Goal: Task Accomplishment & Management: Use online tool/utility

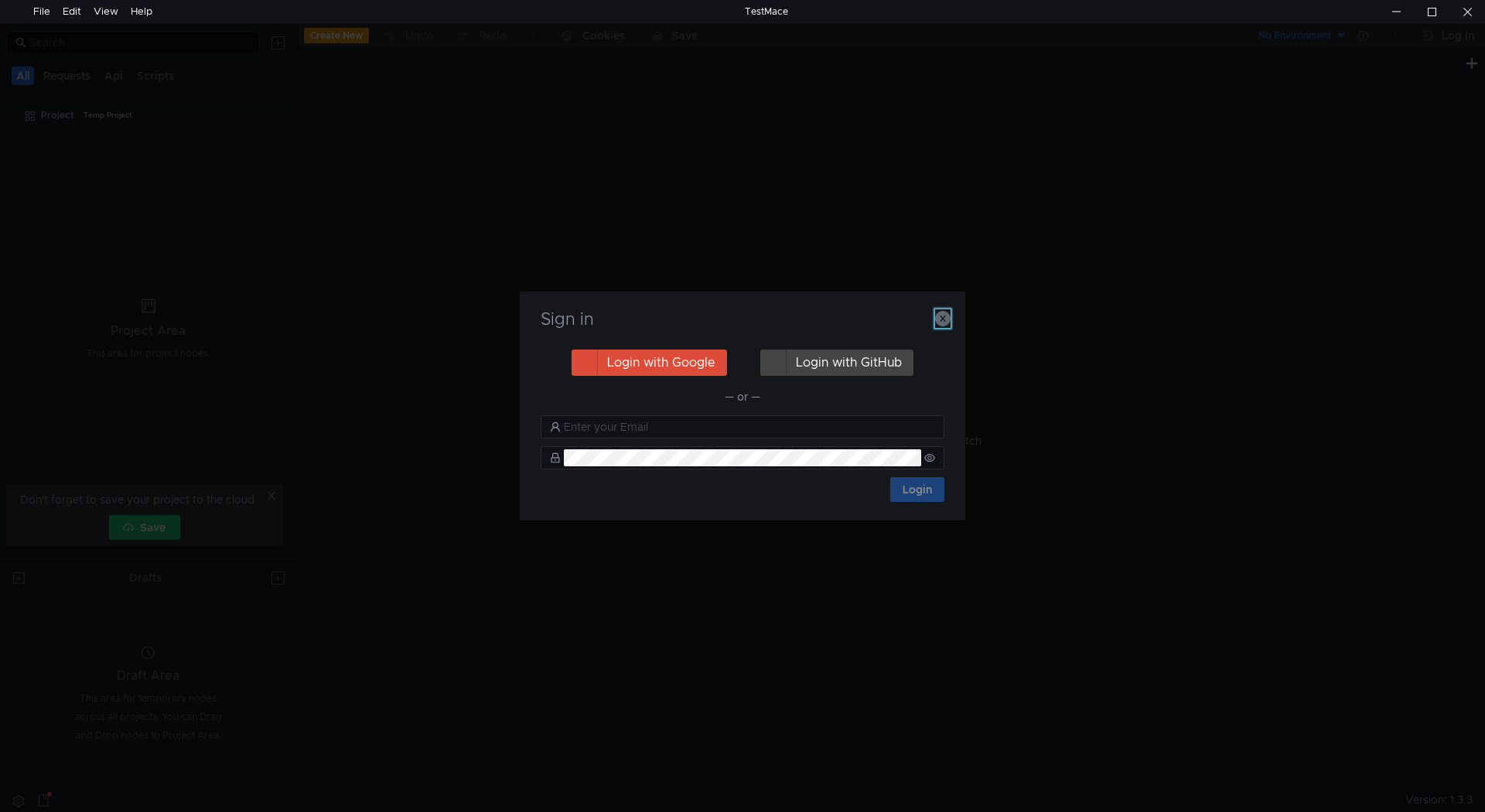
click at [946, 315] on icon "button" at bounding box center [943, 318] width 16 height 16
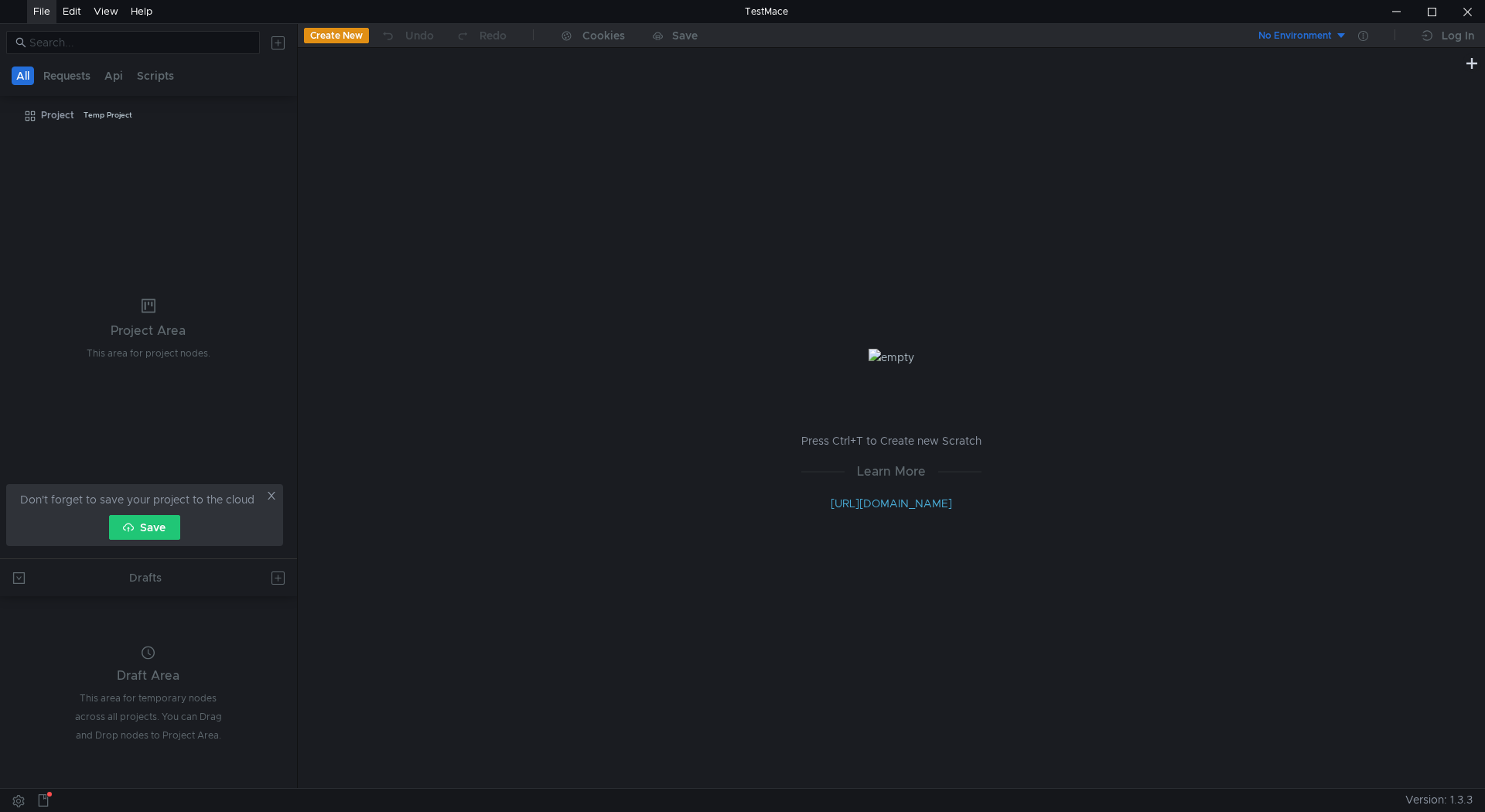
click at [48, 7] on div "File" at bounding box center [42, 11] width 17 height 23
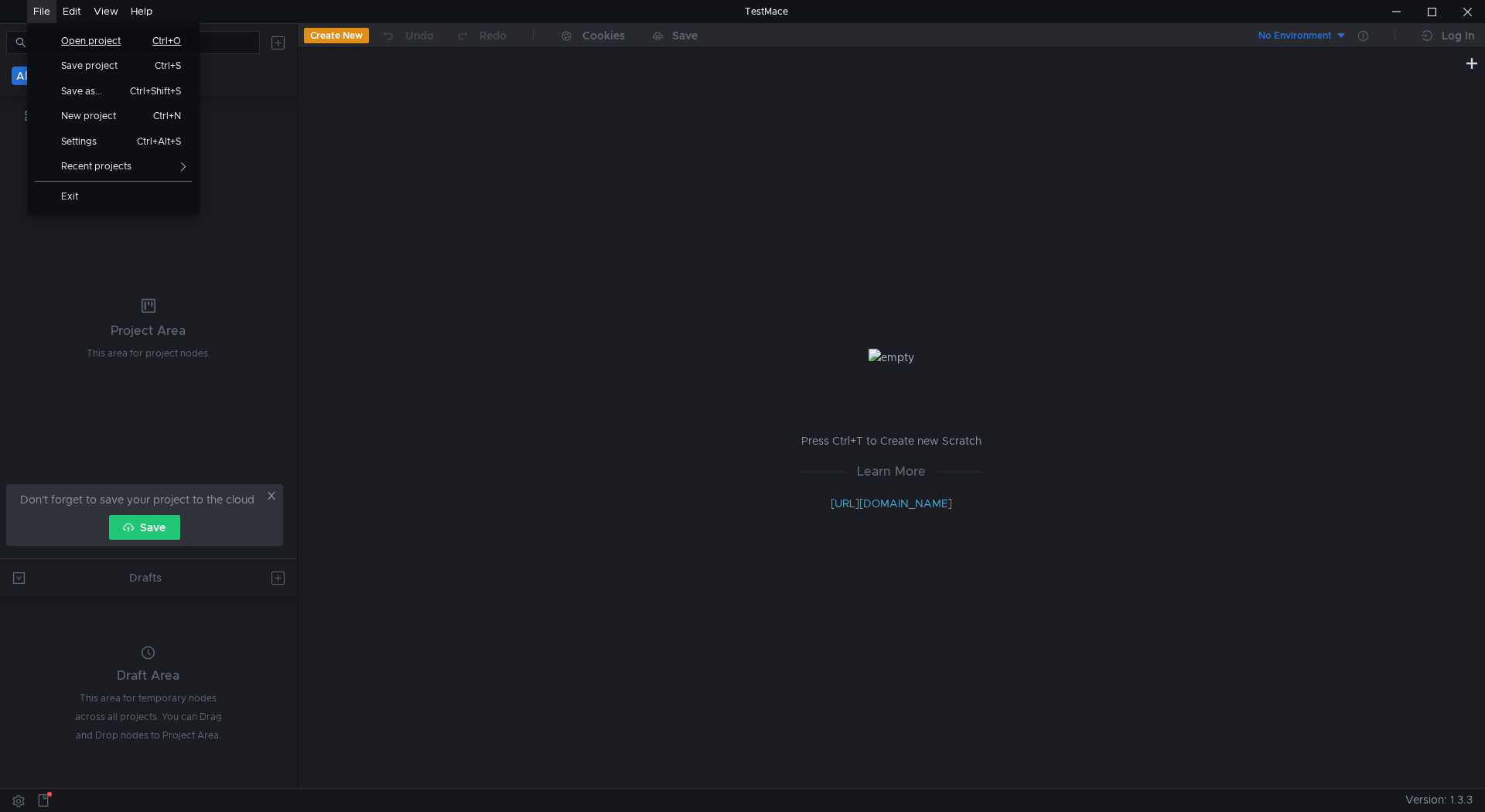
click at [98, 46] on span "Open project" at bounding box center [96, 41] width 89 height 9
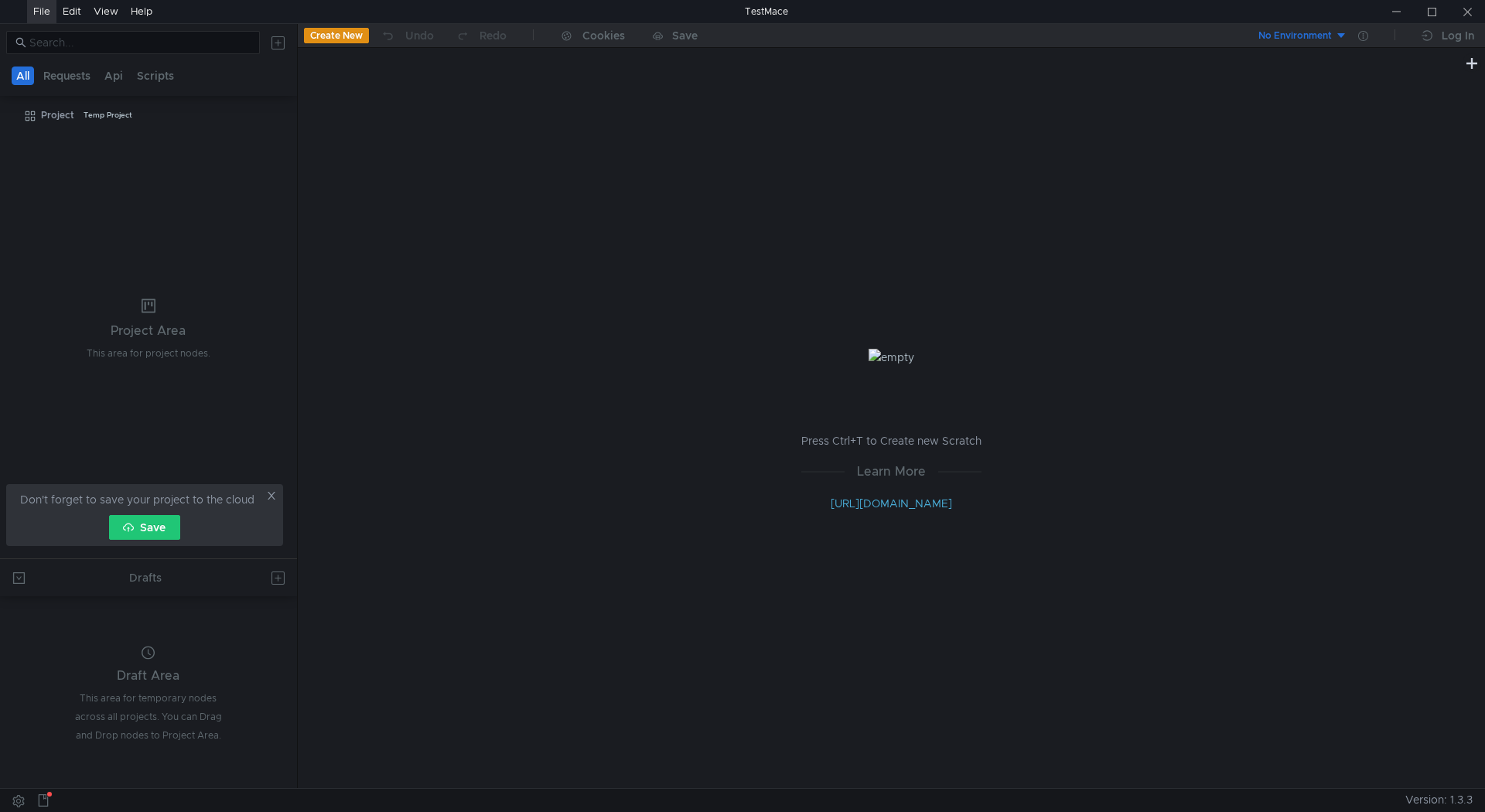
drag, startPoint x: 98, startPoint y: 47, endPoint x: 701, endPoint y: 388, distance: 692.7
click at [701, 388] on div "Press Ctrl+T to Create new Scratch Learn More [URL][DOMAIN_NAME]" at bounding box center [891, 430] width 1187 height 715
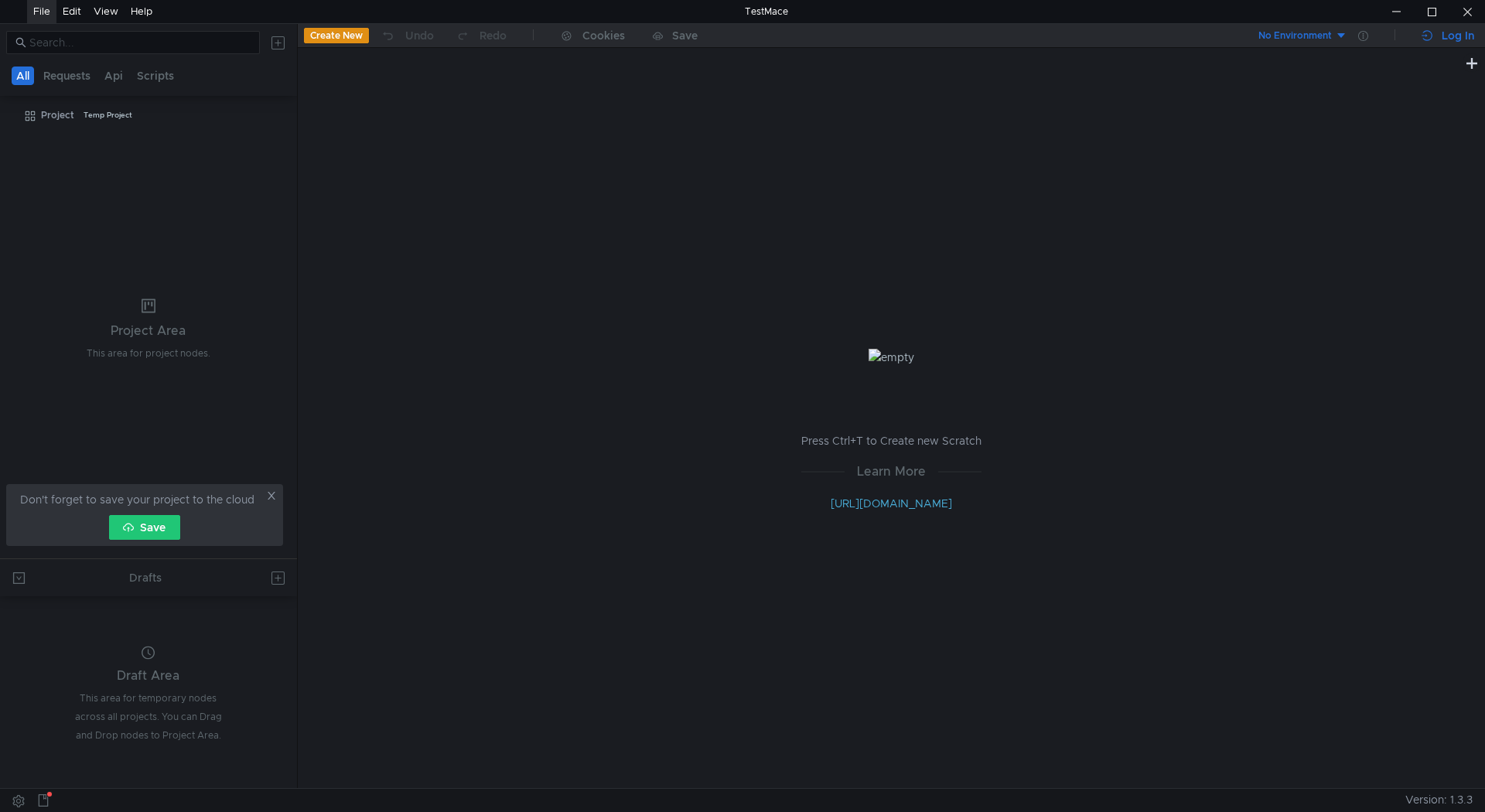
click at [1443, 30] on div "Log In" at bounding box center [1458, 35] width 33 height 19
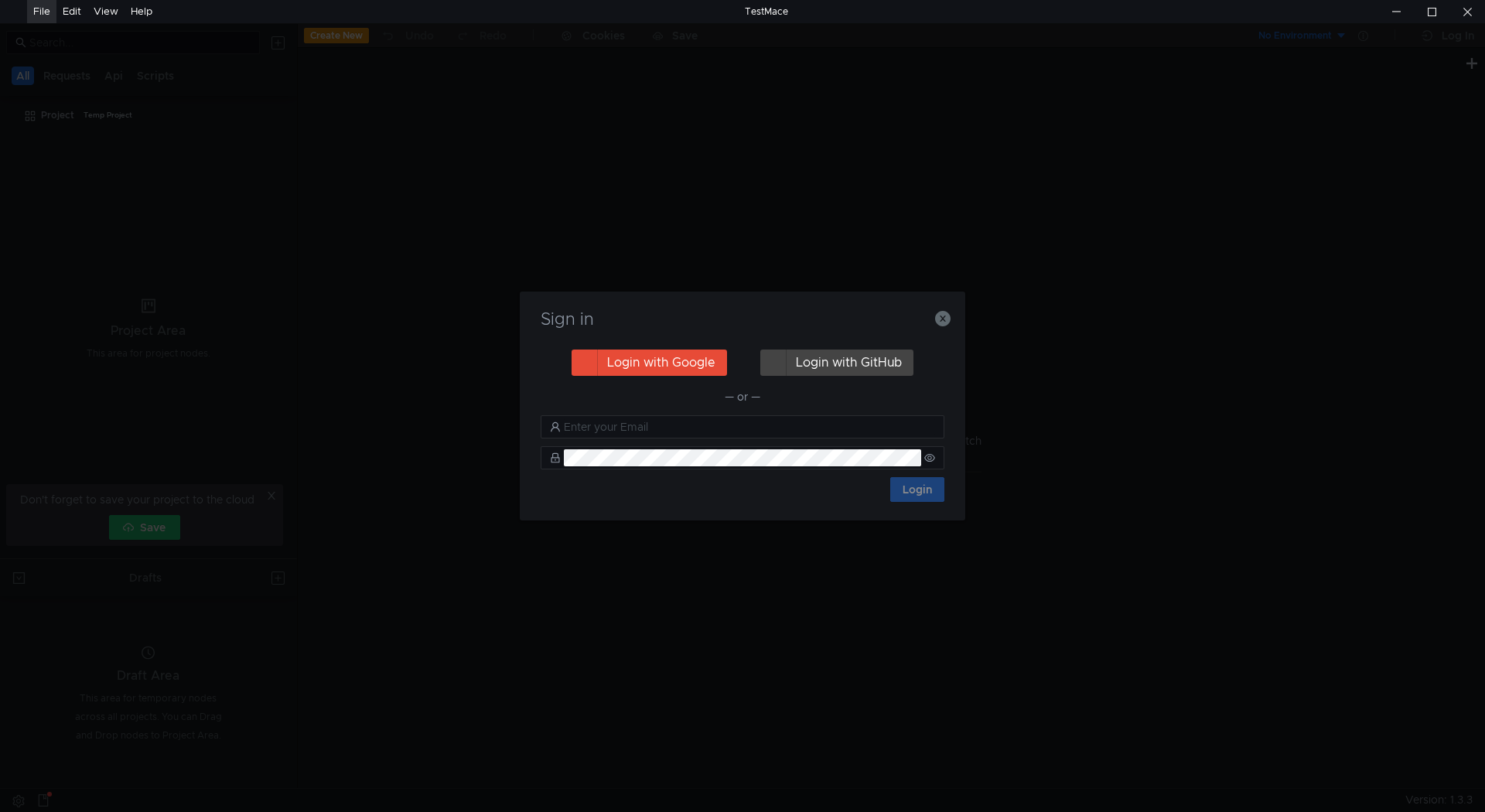
click at [642, 374] on button "Login with Google" at bounding box center [649, 363] width 156 height 26
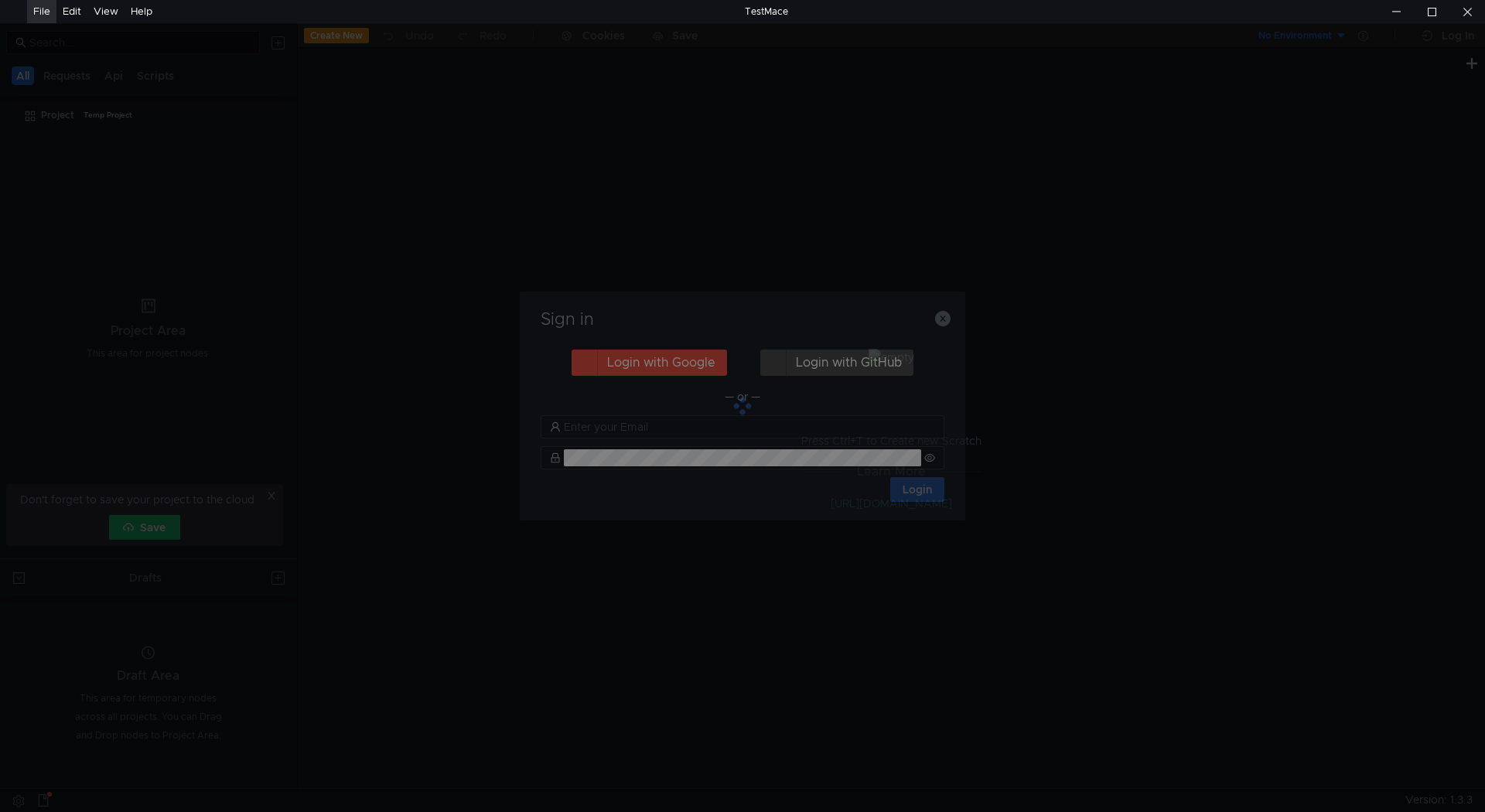
click at [832, 455] on div at bounding box center [742, 406] width 446 height 228
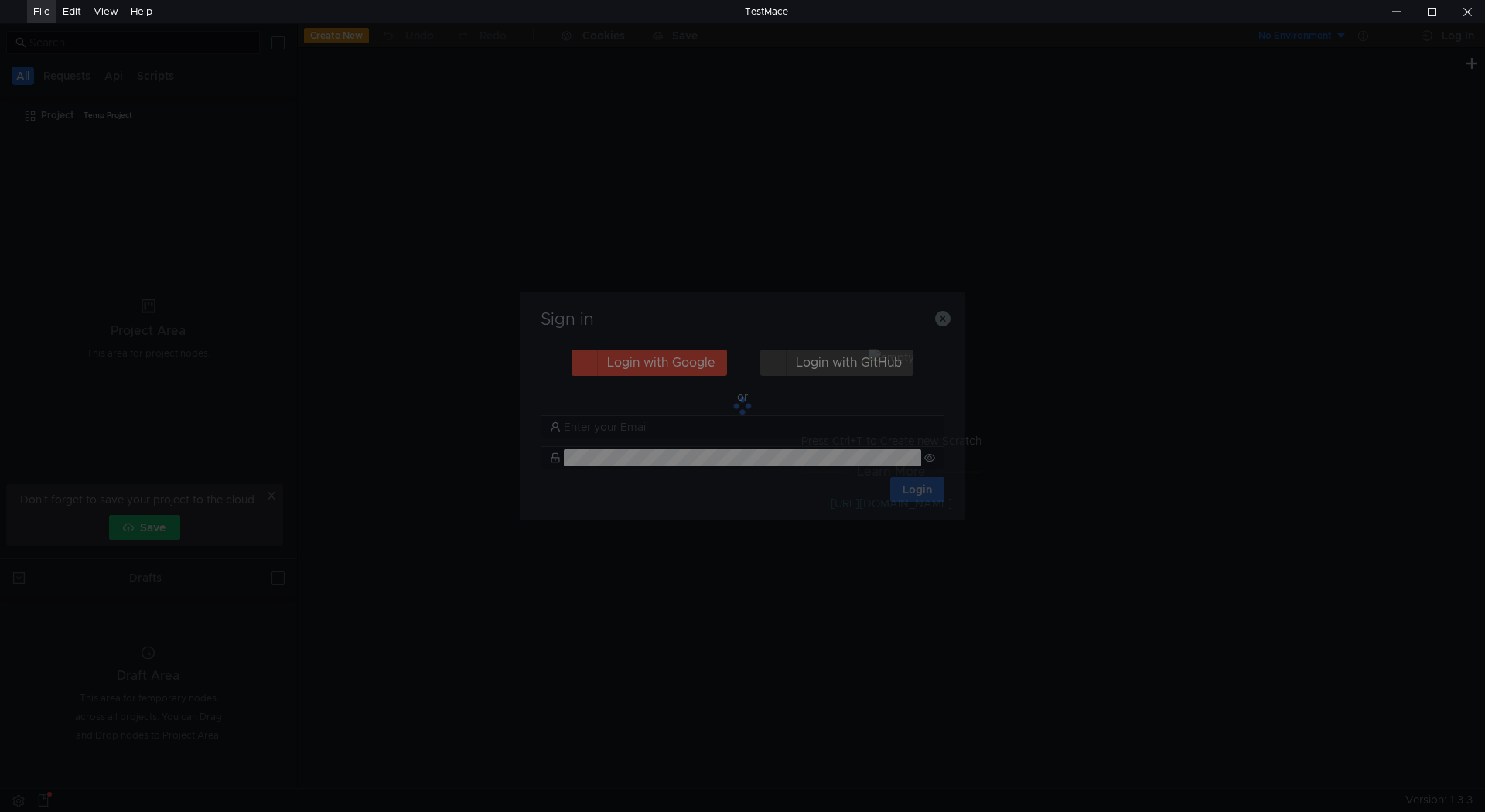
click at [637, 362] on div at bounding box center [742, 406] width 446 height 228
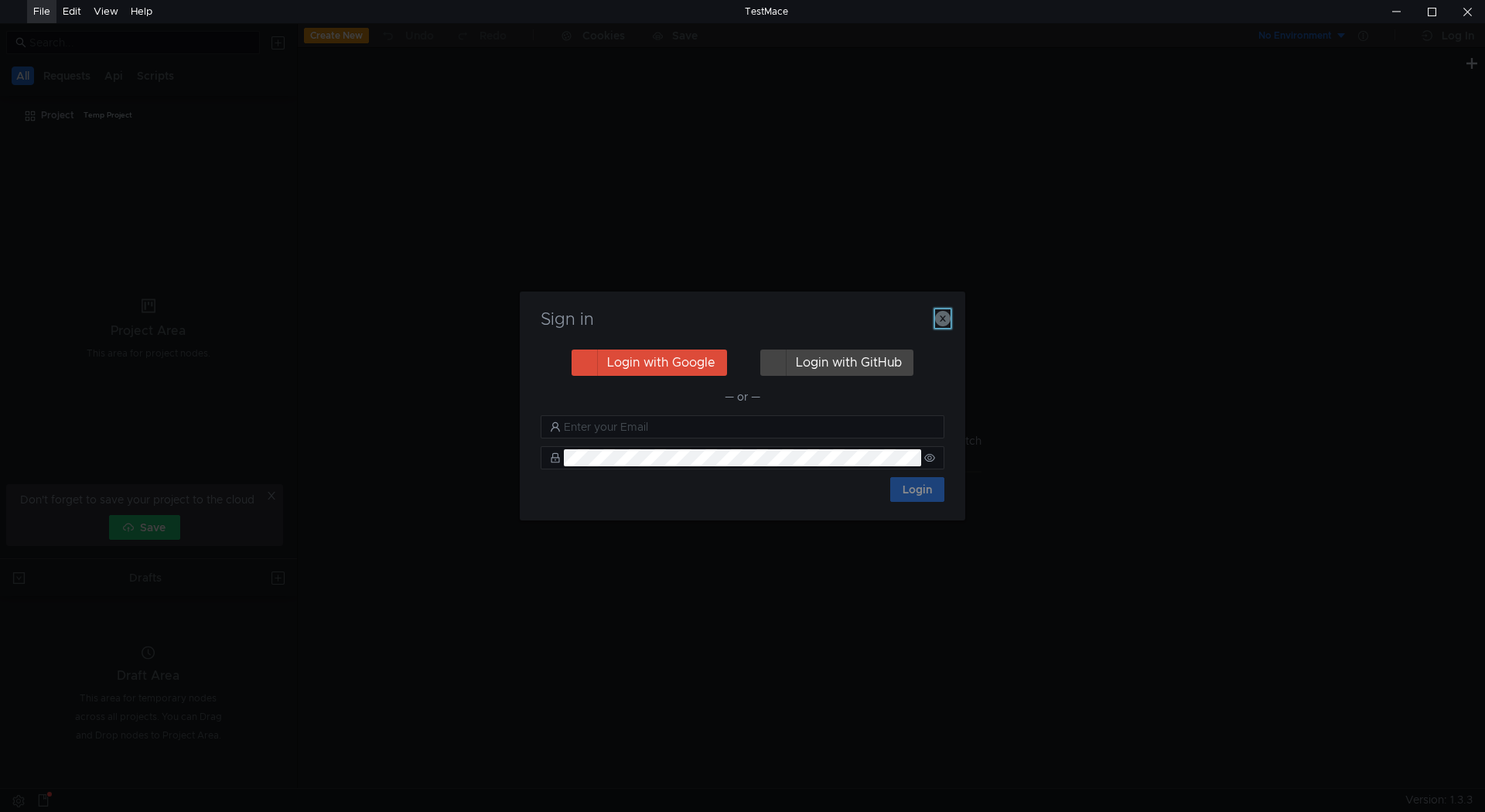
click at [940, 310] on icon "button" at bounding box center [943, 318] width 16 height 16
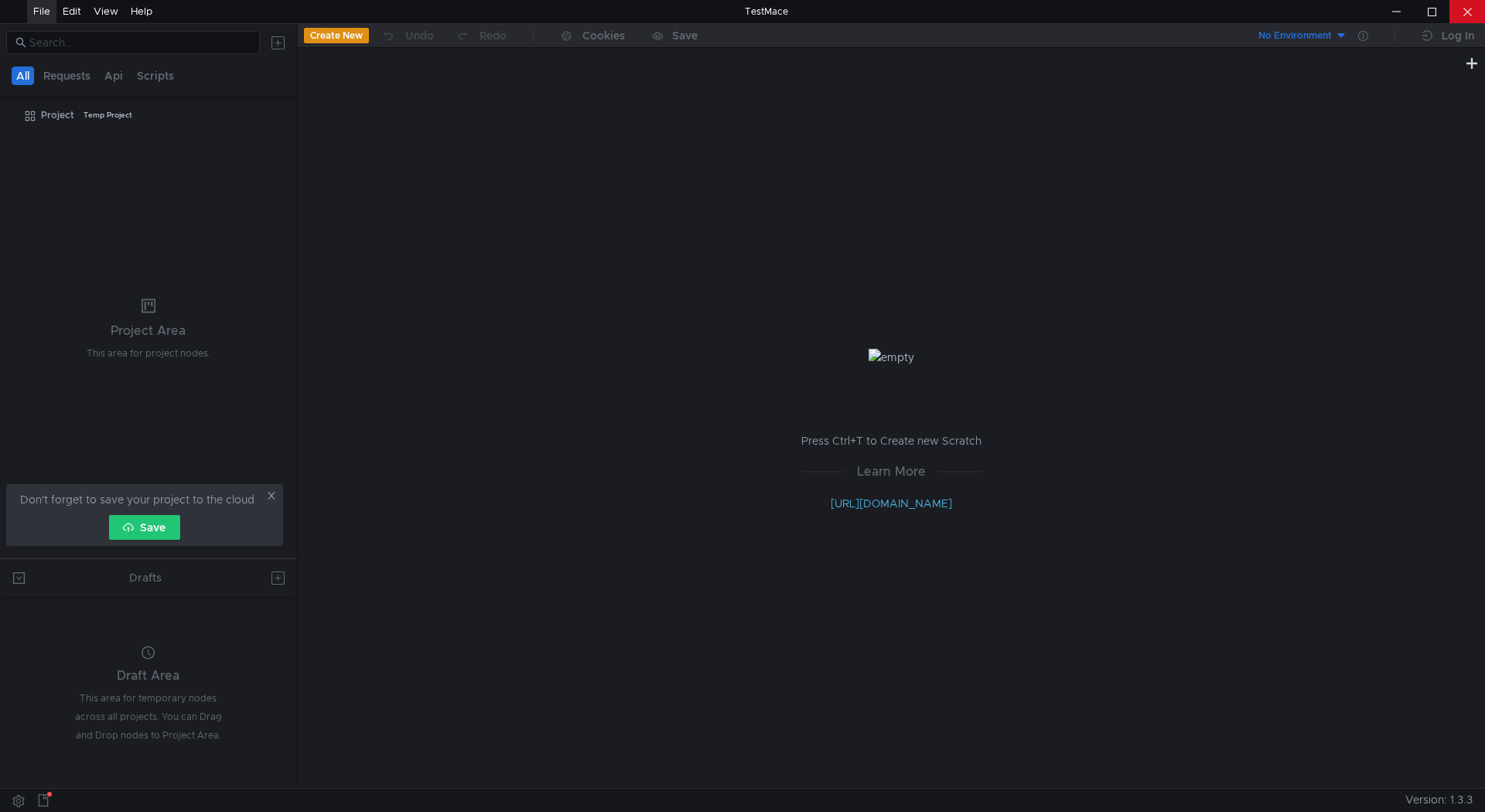
click at [1470, 18] on div at bounding box center [1467, 11] width 35 height 23
